Goal: Information Seeking & Learning: Find contact information

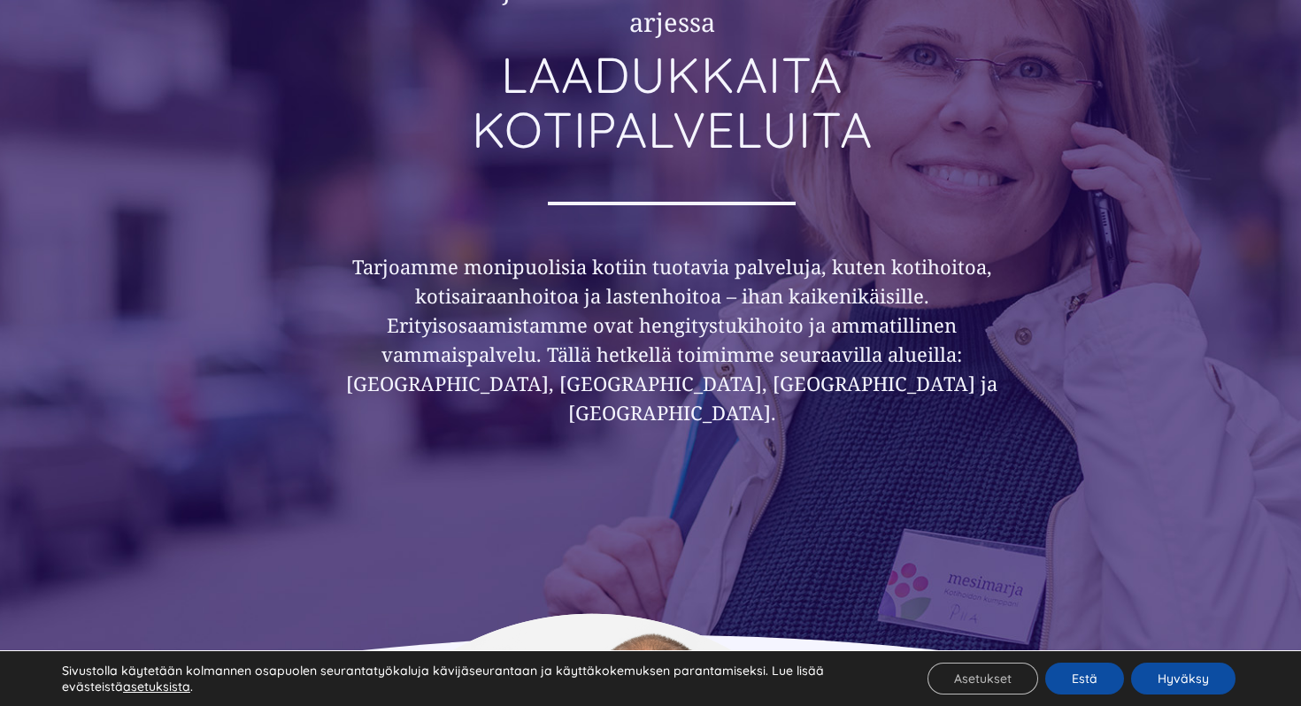
scroll to position [351, 0]
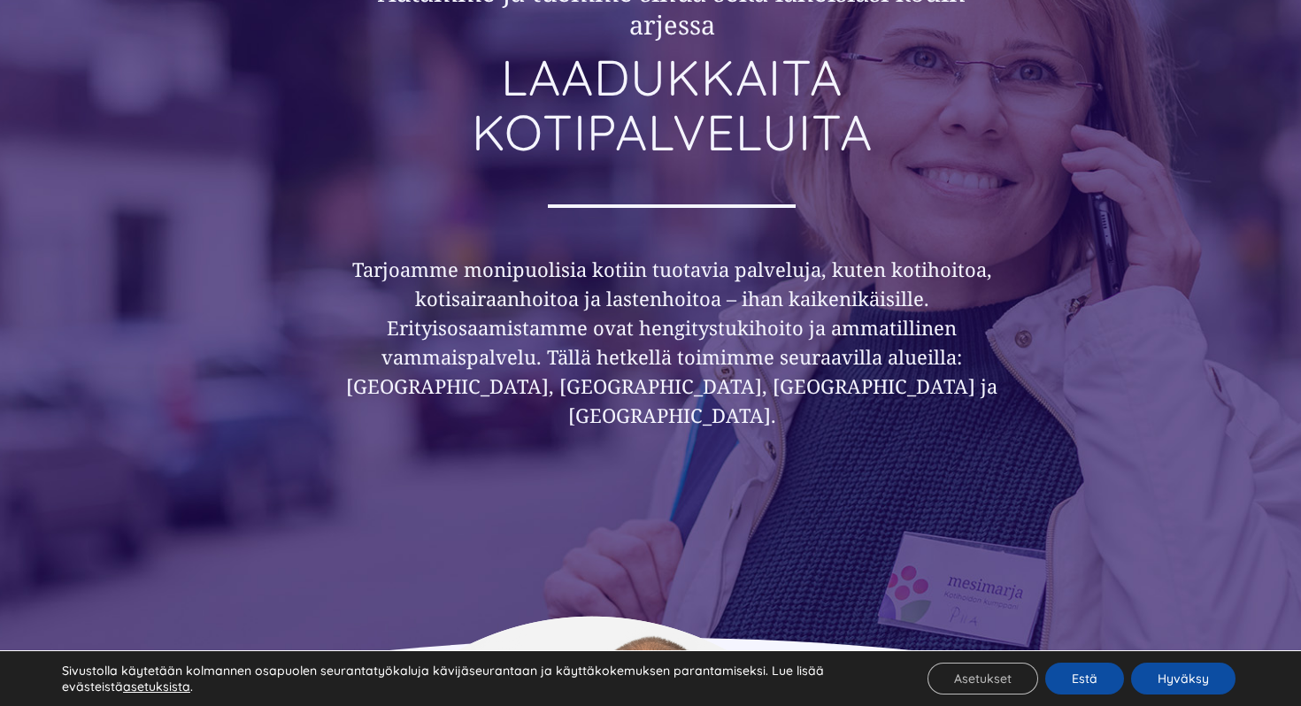
click at [473, 272] on h3 "Tarjoamme monipuolisia kotiin tuotavia palveluja, kuten kotihoitoa, kotisairaan…" at bounding box center [672, 342] width 680 height 175
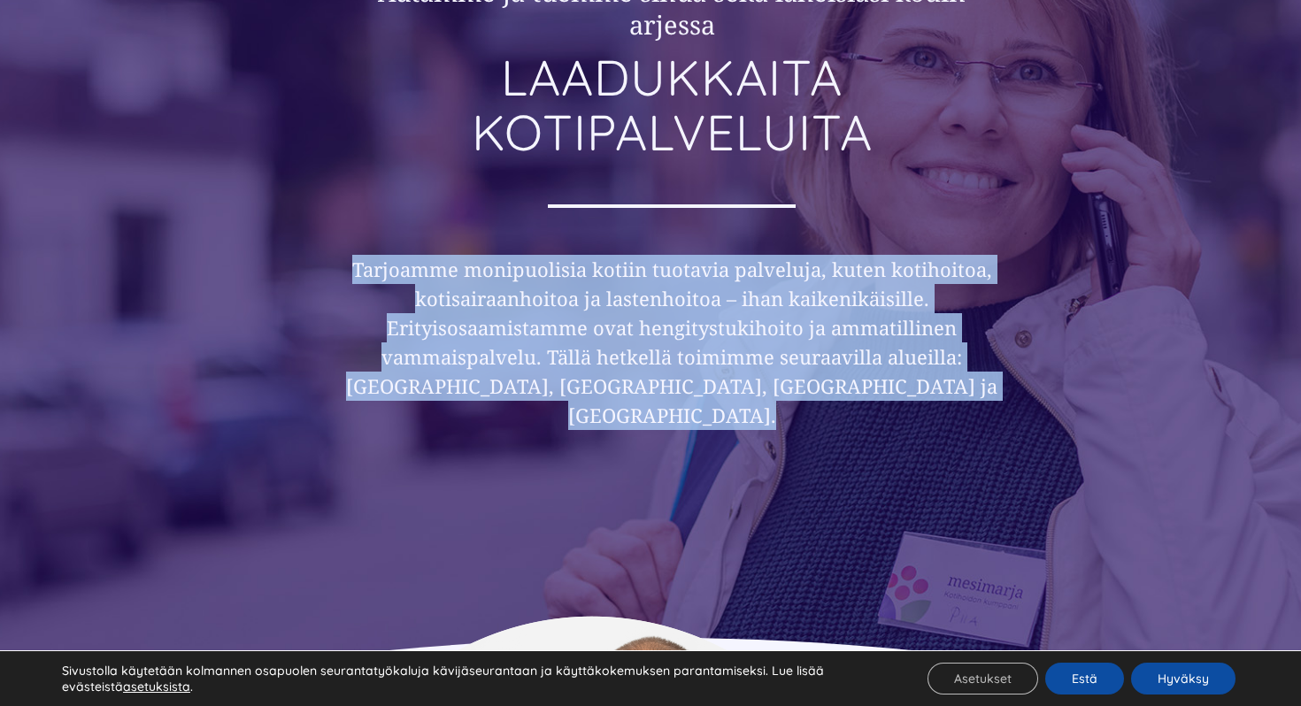
click at [473, 272] on h3 "Tarjoamme monipuolisia kotiin tuotavia palveluja, kuten kotihoitoa, kotisairaan…" at bounding box center [672, 342] width 680 height 175
click at [337, 267] on h3 "Tarjoamme monipuolisia kotiin tuotavia palveluja, kuten kotihoitoa, kotisairaan…" at bounding box center [672, 342] width 680 height 175
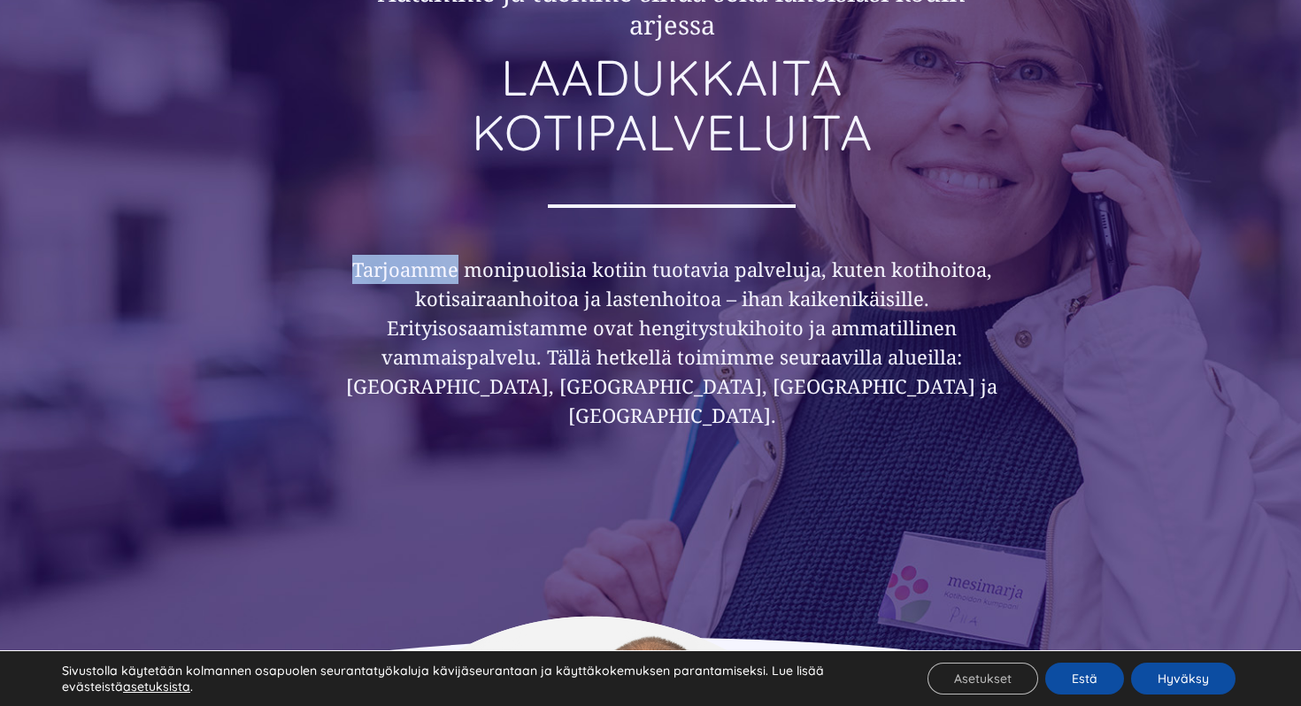
click at [337, 267] on h3 "Tarjoamme monipuolisia kotiin tuotavia palveluja, kuten kotihoitoa, kotisairaan…" at bounding box center [672, 342] width 680 height 175
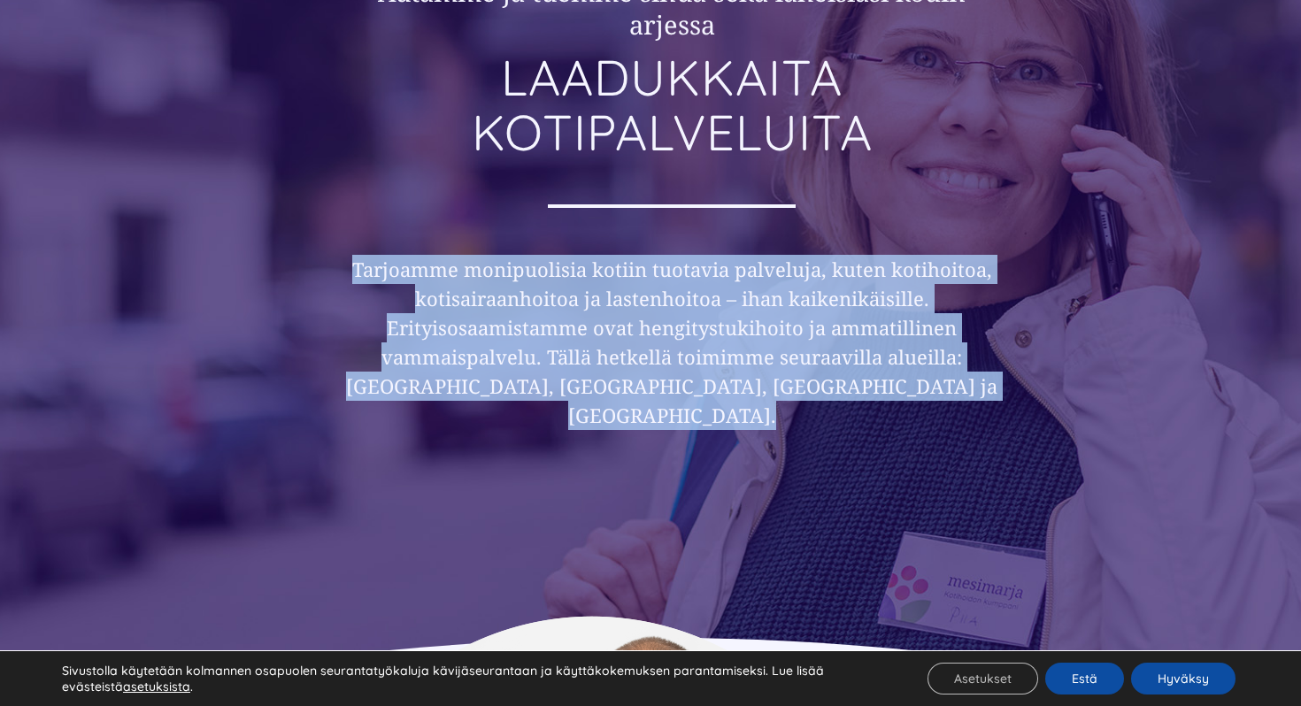
click at [337, 267] on h3 "Tarjoamme monipuolisia kotiin tuotavia palveluja, kuten kotihoitoa, kotisairaan…" at bounding box center [672, 342] width 680 height 175
click at [327, 267] on div "Autamme ja tuemme sinua sekä läheisiäsi kodin arjessa LAADUKKAITA KOTIPALVELUIT…" at bounding box center [650, 268] width 1062 height 696
drag, startPoint x: 327, startPoint y: 267, endPoint x: 968, endPoint y: 386, distance: 652.4
click at [968, 386] on div "Autamme ja tuemme sinua sekä läheisiäsi kodin arjessa LAADUKKAITA KOTIPALVELUIT…" at bounding box center [650, 268] width 1062 height 696
click at [968, 386] on h3 "Tarjoamme monipuolisia kotiin tuotavia palveluja, kuten kotihoitoa, kotisairaan…" at bounding box center [672, 342] width 680 height 175
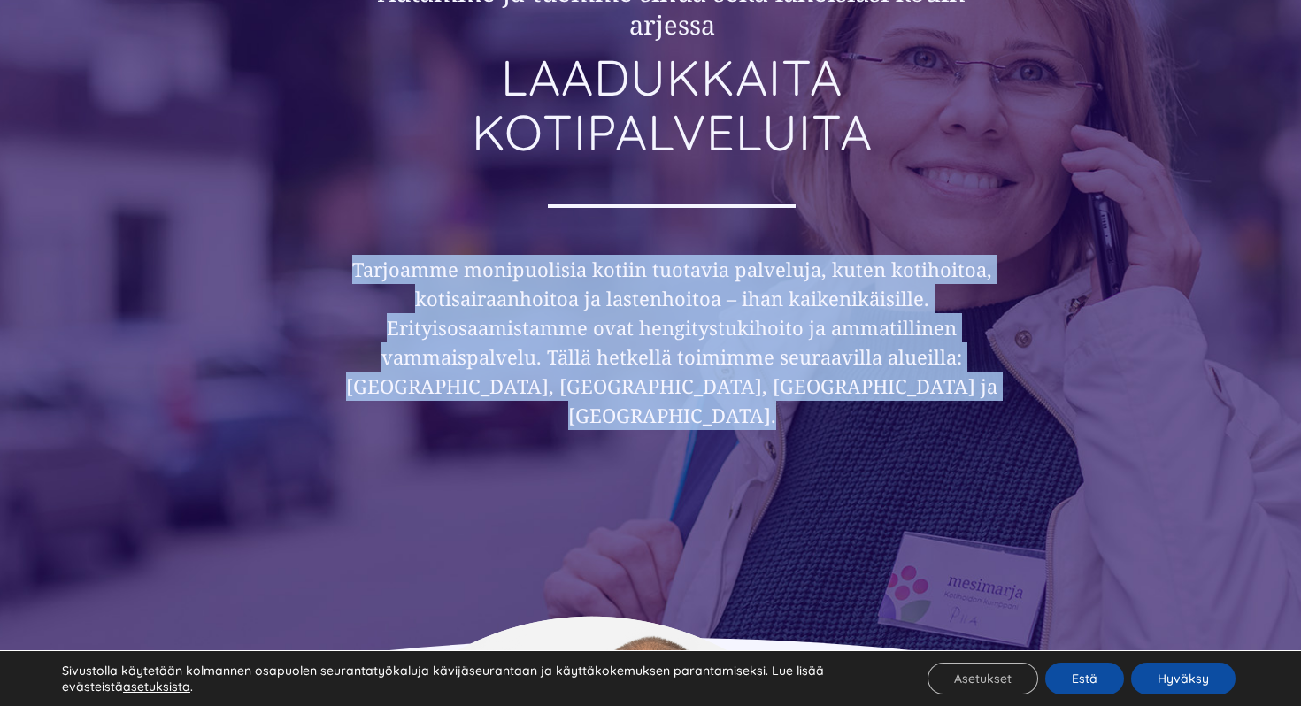
drag, startPoint x: 968, startPoint y: 386, endPoint x: 351, endPoint y: 247, distance: 632.2
click at [351, 247] on div "Autamme ja tuemme sinua sekä läheisiäsi kodin arjessa LAADUKKAITA KOTIPALVELUIT…" at bounding box center [672, 224] width 680 height 785
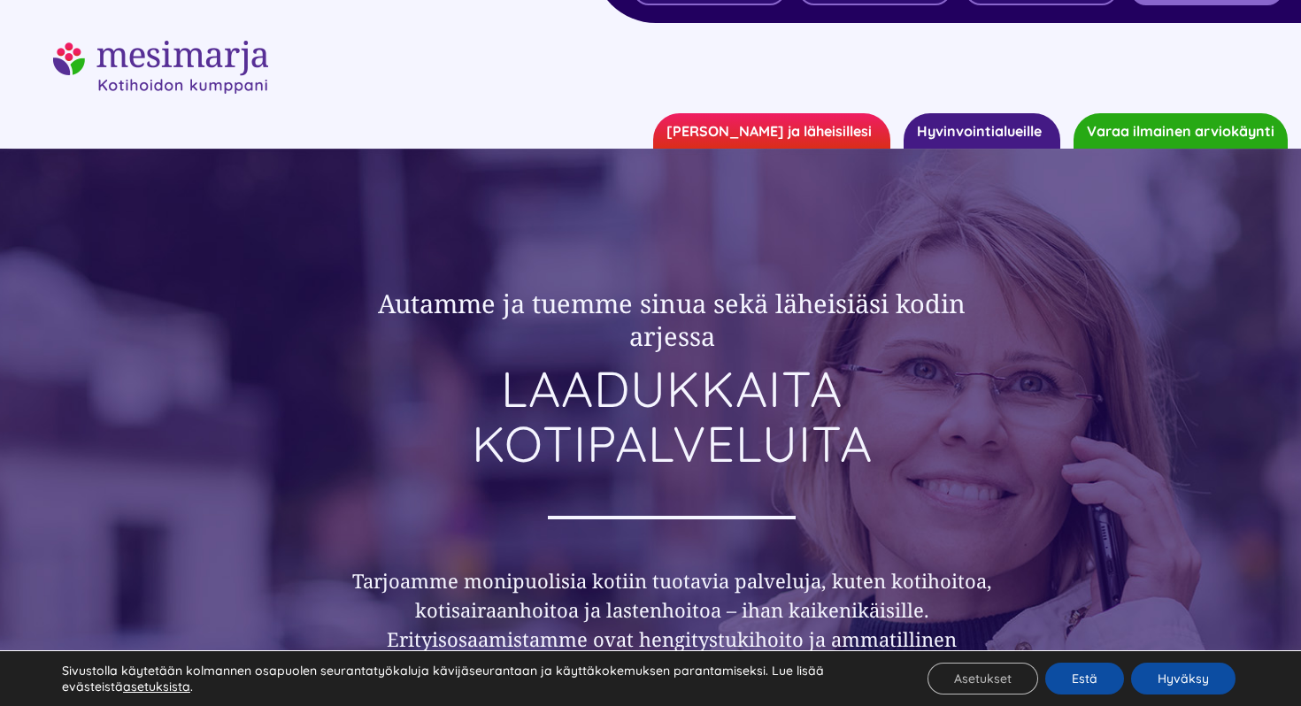
scroll to position [0, 0]
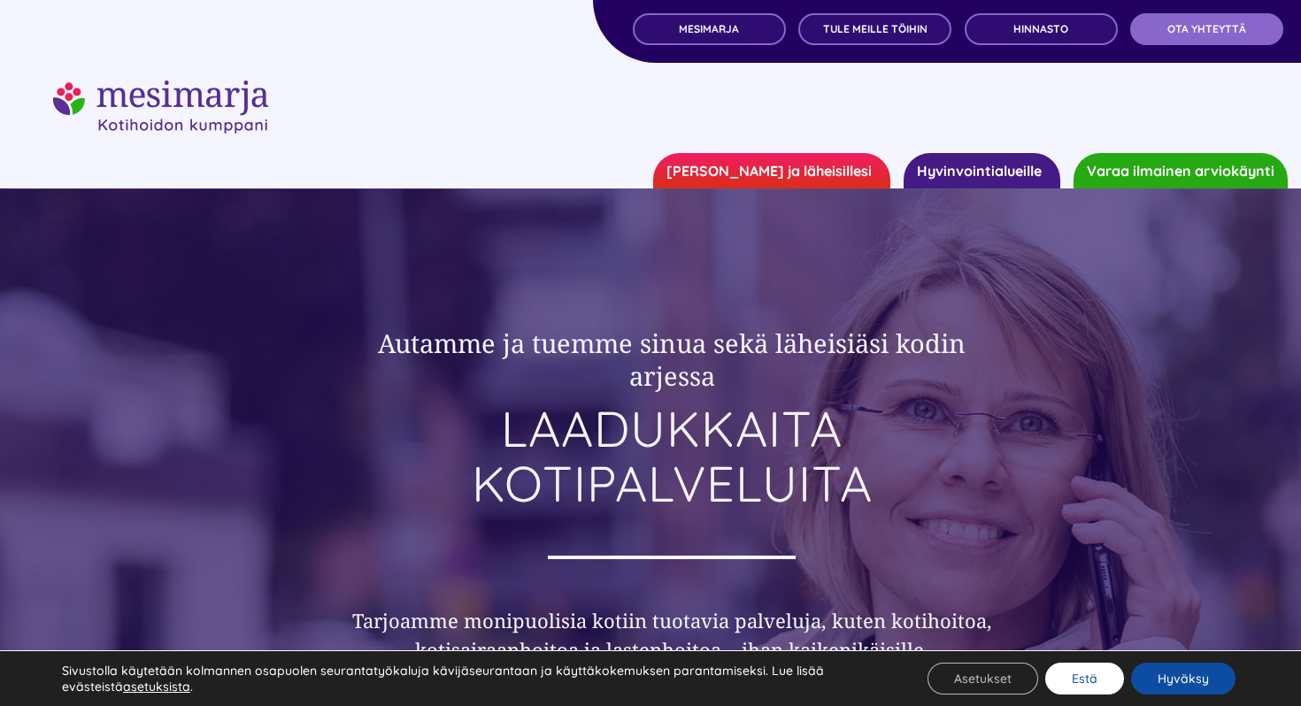
click at [1103, 686] on button "Estä" at bounding box center [1084, 679] width 79 height 32
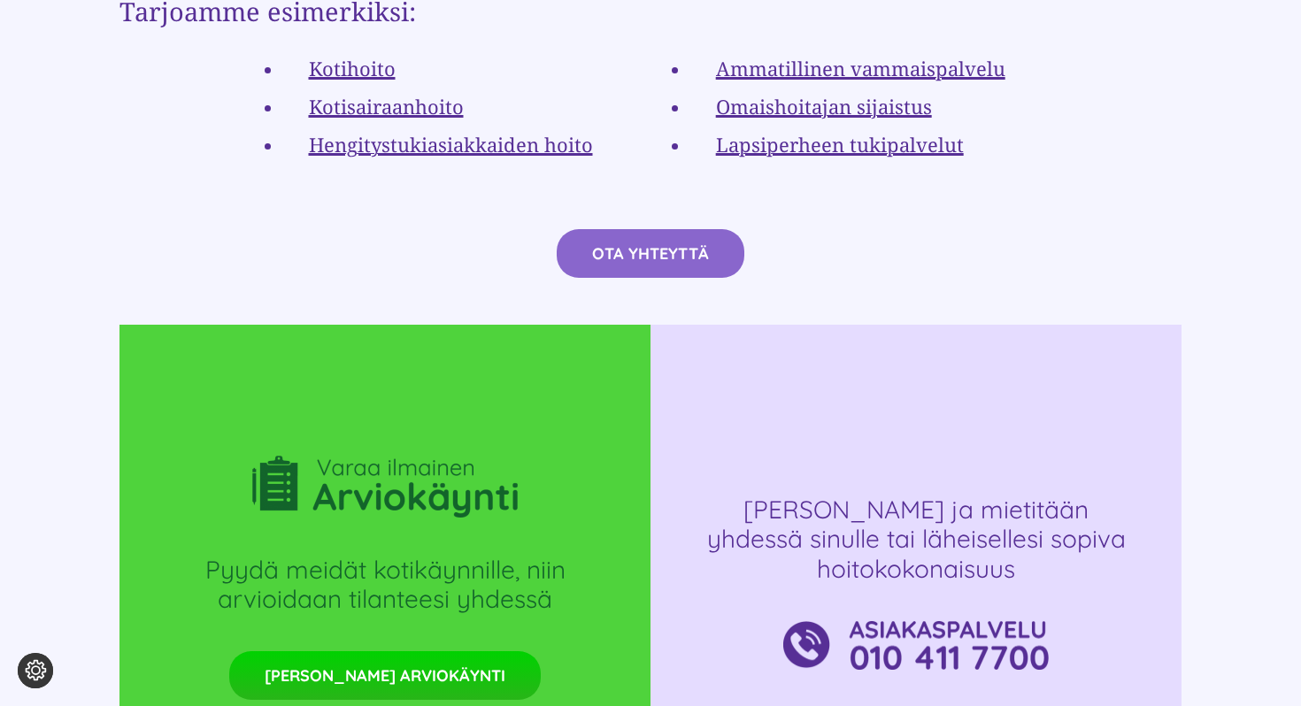
scroll to position [3137, 0]
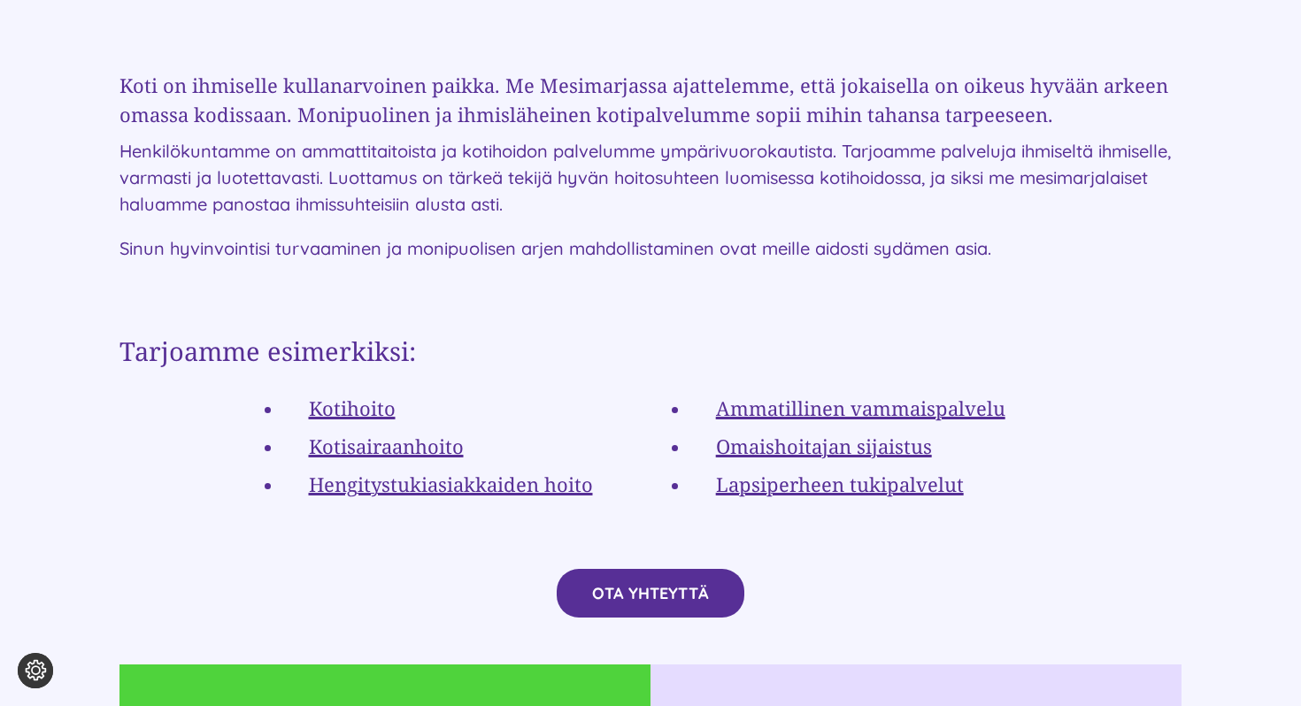
click at [645, 584] on span "OTA YHTEYTTÄ" at bounding box center [650, 593] width 117 height 19
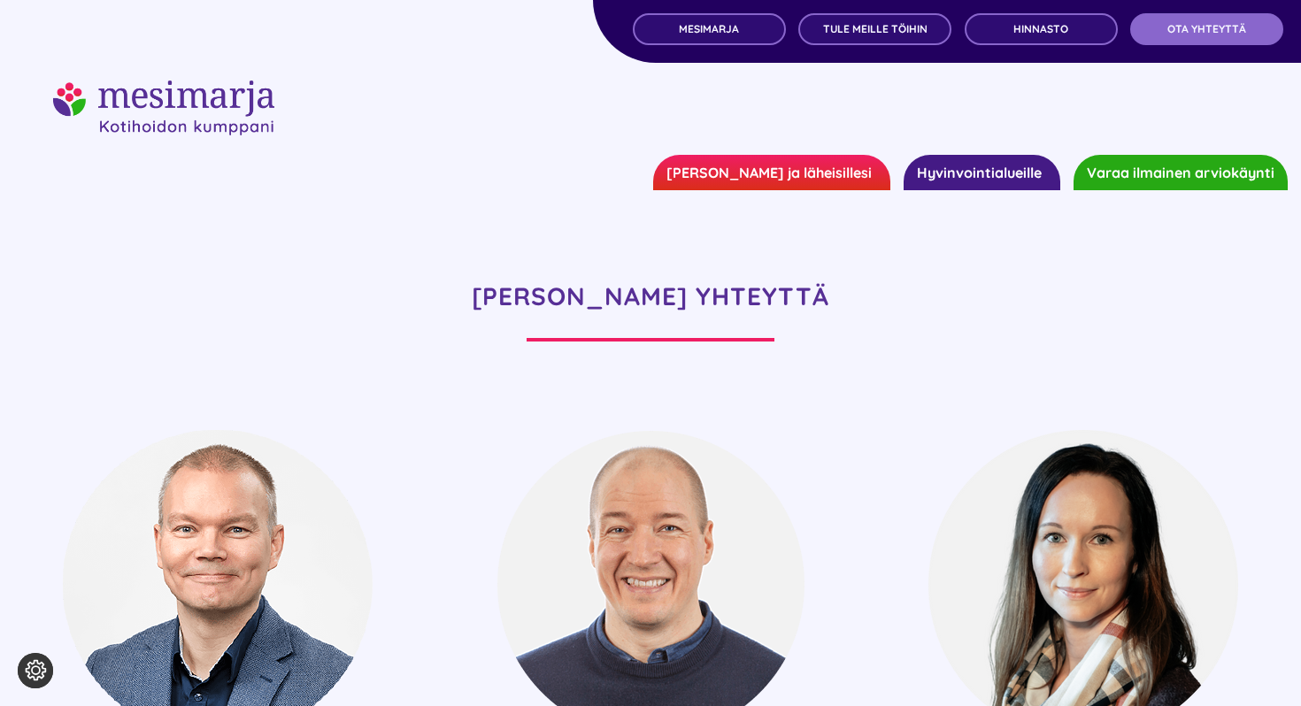
scroll to position [404, 0]
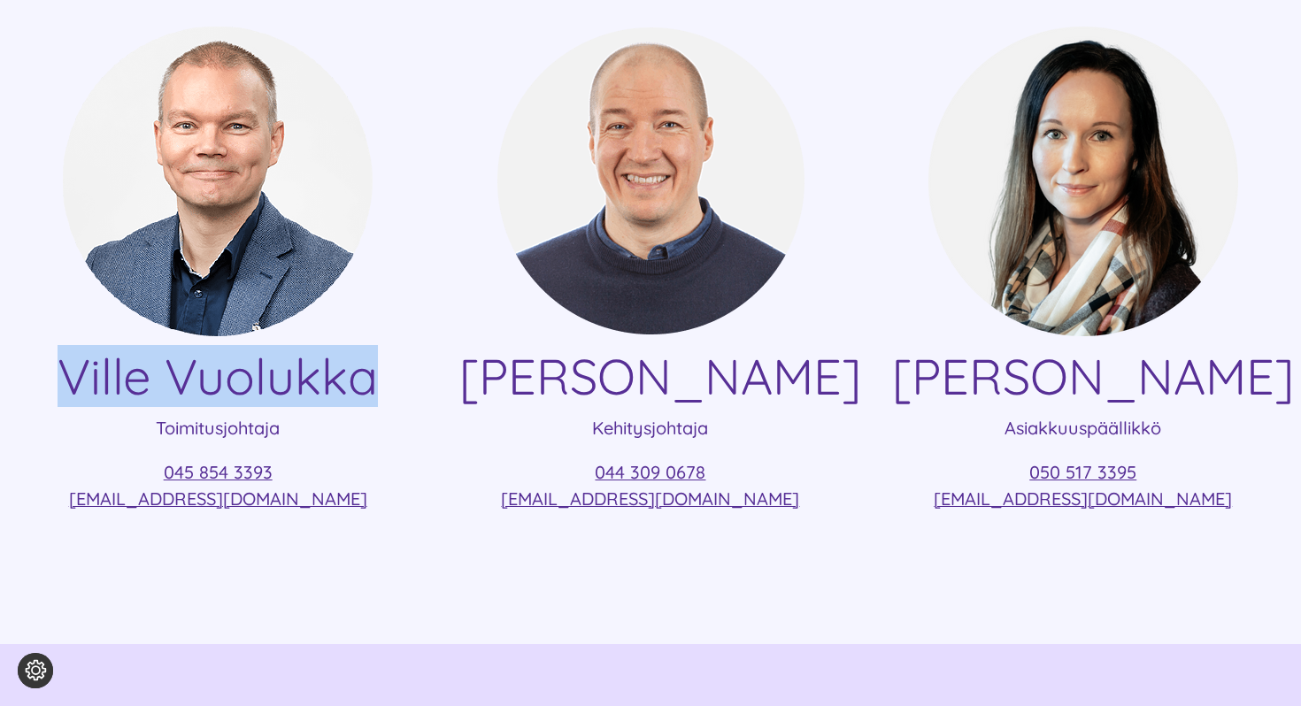
drag, startPoint x: 353, startPoint y: 394, endPoint x: 56, endPoint y: 372, distance: 298.2
click at [56, 372] on h4 "Ville Vuolukka" at bounding box center [218, 376] width 382 height 59
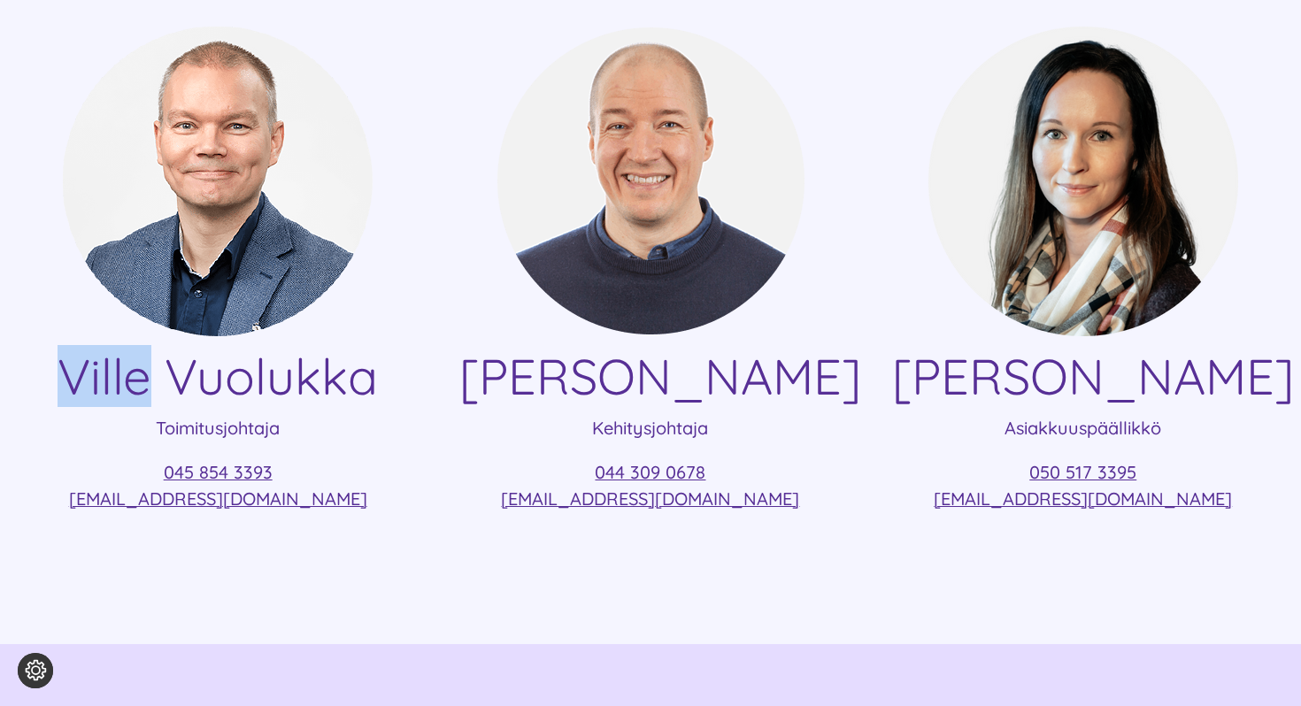
click at [56, 372] on h4 "Ville Vuolukka" at bounding box center [218, 376] width 382 height 59
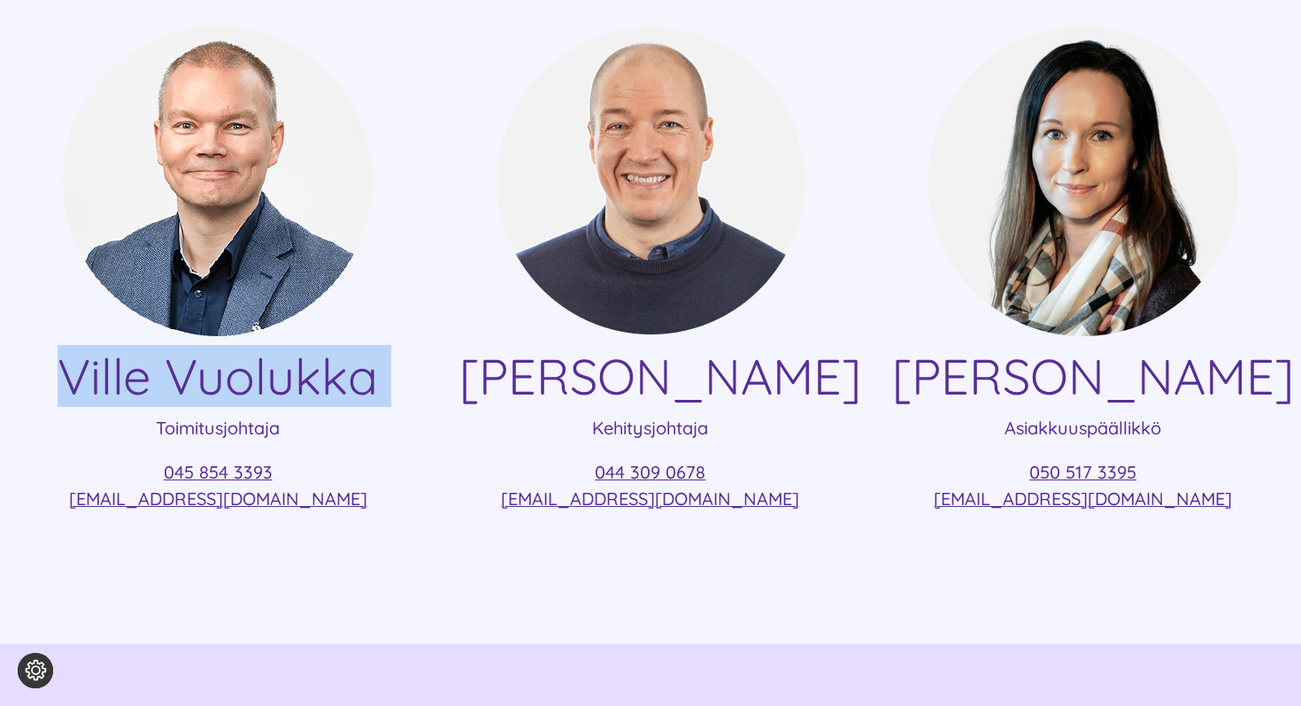
click at [56, 372] on h4 "Ville Vuolukka" at bounding box center [218, 376] width 382 height 59
click at [295, 468] on p "045 854 3393 [EMAIL_ADDRESS][DOMAIN_NAME]" at bounding box center [218, 485] width 382 height 53
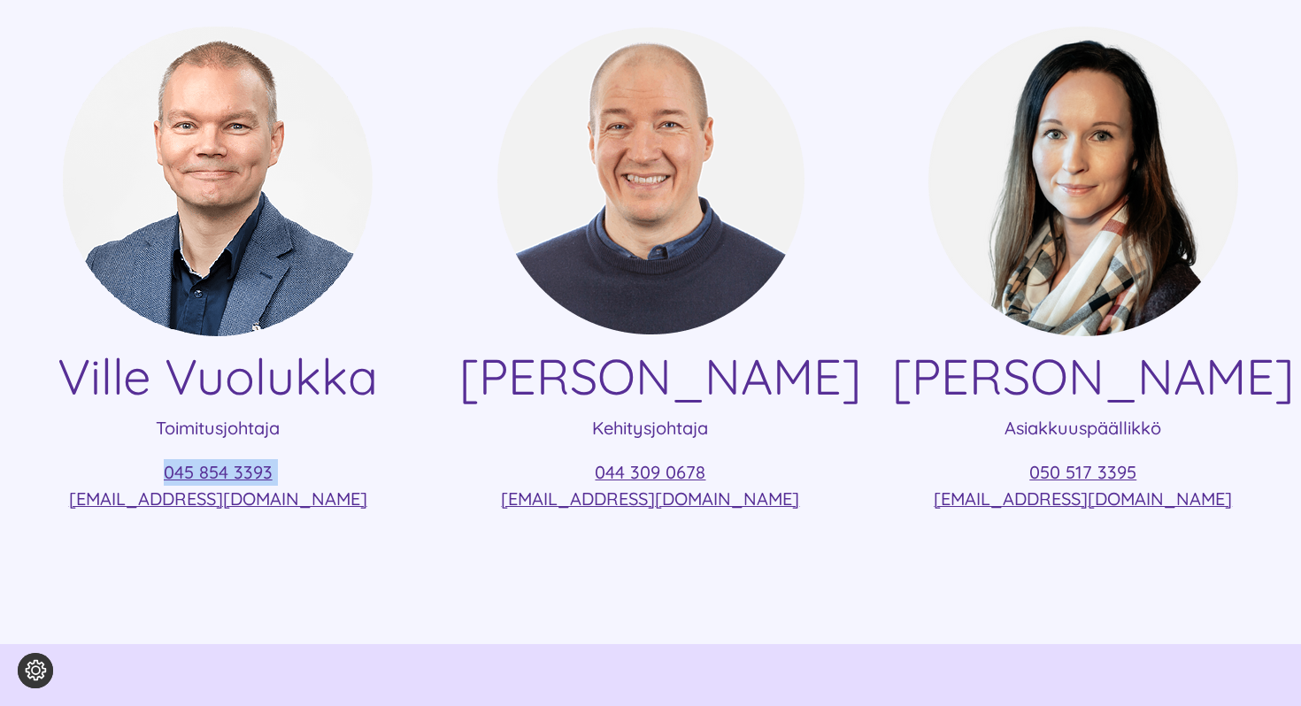
click at [295, 468] on p "045 854 3393 [EMAIL_ADDRESS][DOMAIN_NAME]" at bounding box center [218, 485] width 382 height 53
click at [383, 498] on p "045 854 3393 [EMAIL_ADDRESS][DOMAIN_NAME]" at bounding box center [218, 485] width 382 height 53
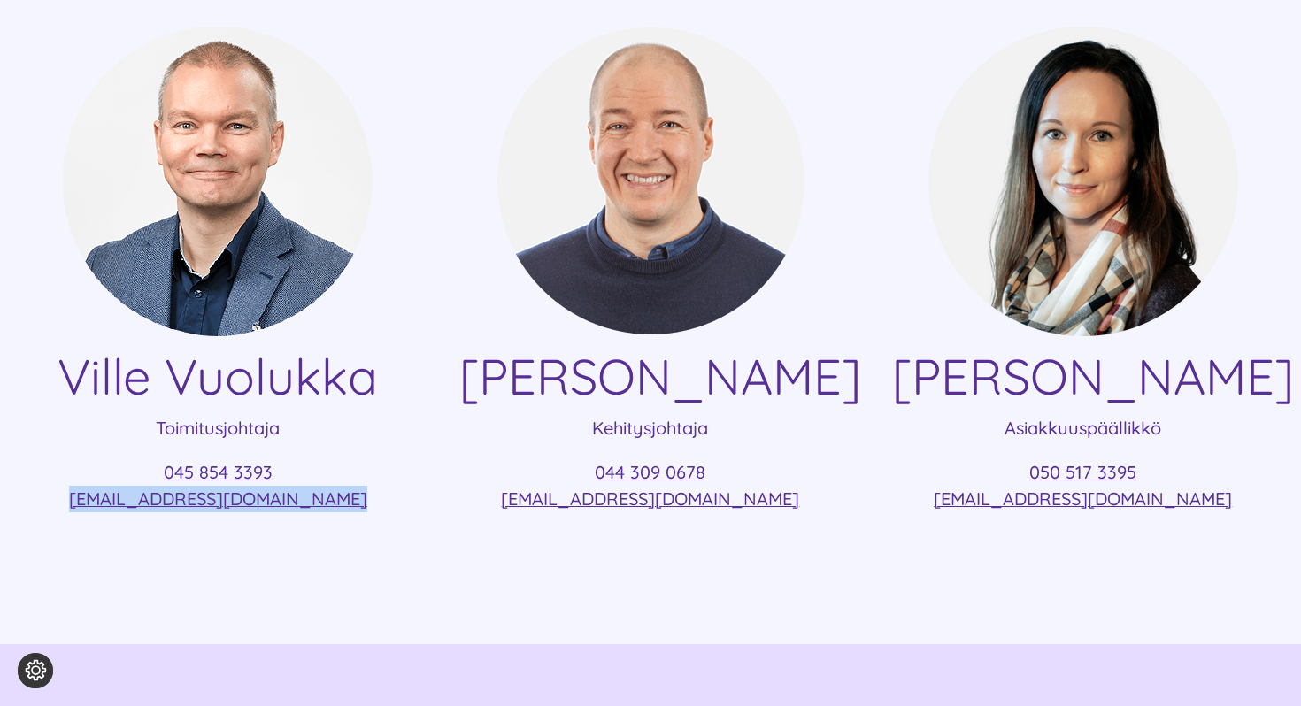
click at [383, 498] on p "045 854 3393 [EMAIL_ADDRESS][DOMAIN_NAME]" at bounding box center [218, 485] width 382 height 53
copy div "[EMAIL_ADDRESS][DOMAIN_NAME]"
